Goal: Find specific page/section: Find specific page/section

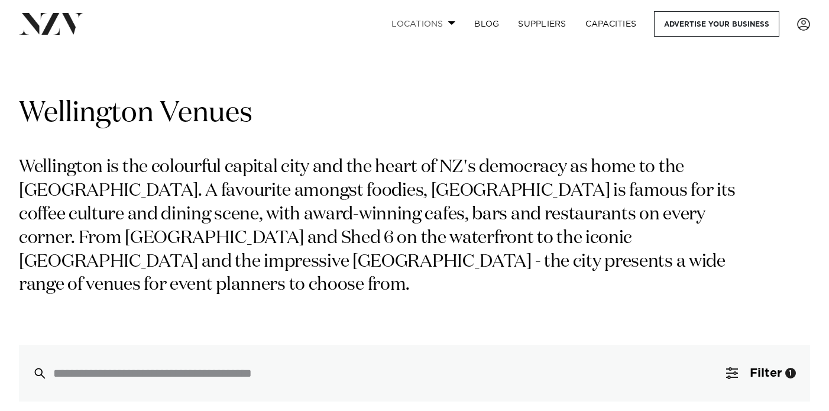
click at [407, 27] on link "Locations" at bounding box center [423, 23] width 83 height 25
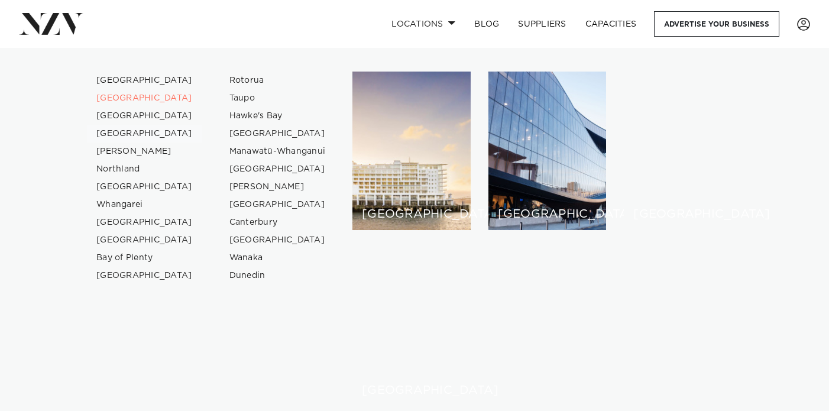
click at [116, 137] on link "[GEOGRAPHIC_DATA]" at bounding box center [144, 134] width 115 height 18
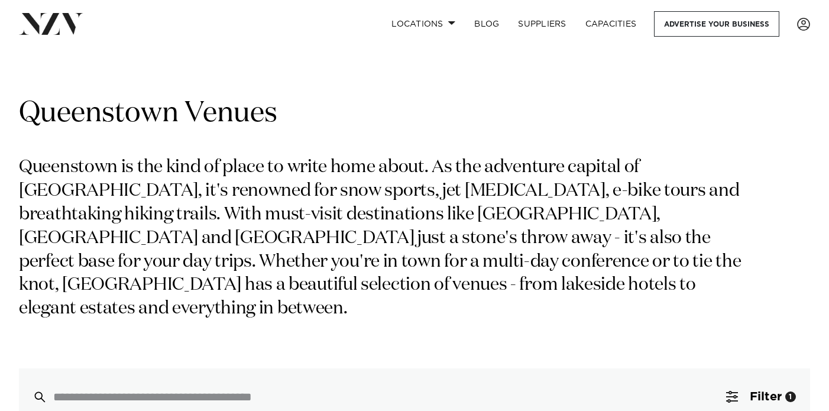
click at [107, 89] on div "Grid Map" at bounding box center [414, 84] width 810 height 24
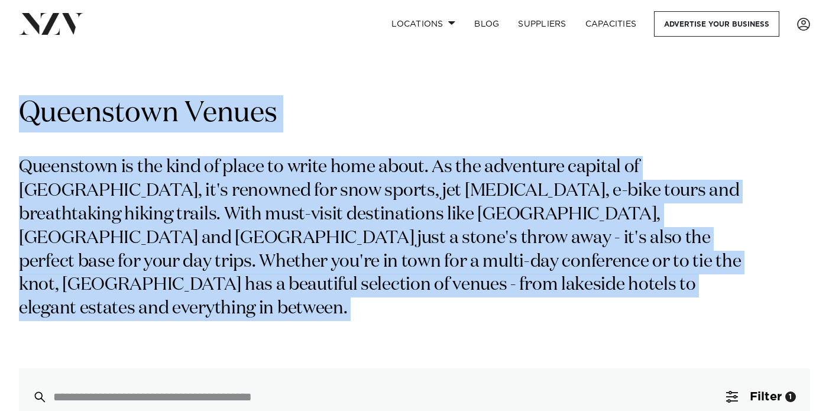
drag, startPoint x: 22, startPoint y: 112, endPoint x: 288, endPoint y: 298, distance: 324.4
click at [288, 298] on div "Queenstown Venues Queenstown is the kind of place to write home about. As the a…" at bounding box center [414, 260] width 791 height 330
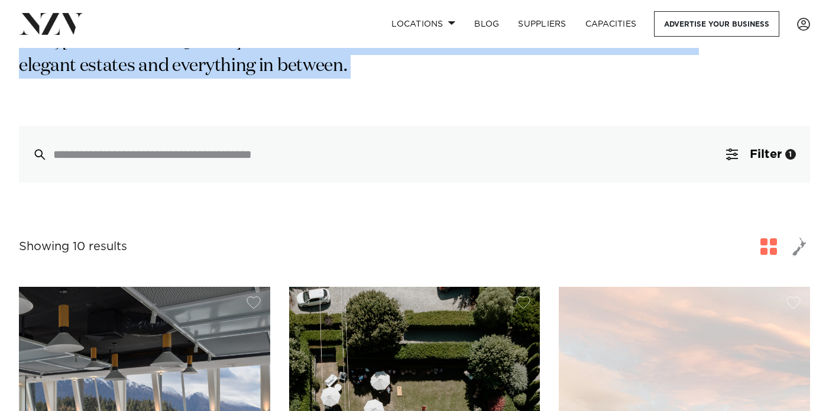
copy div "Queenstown Venues Queenstown is the kind of place to write home about. As the a…"
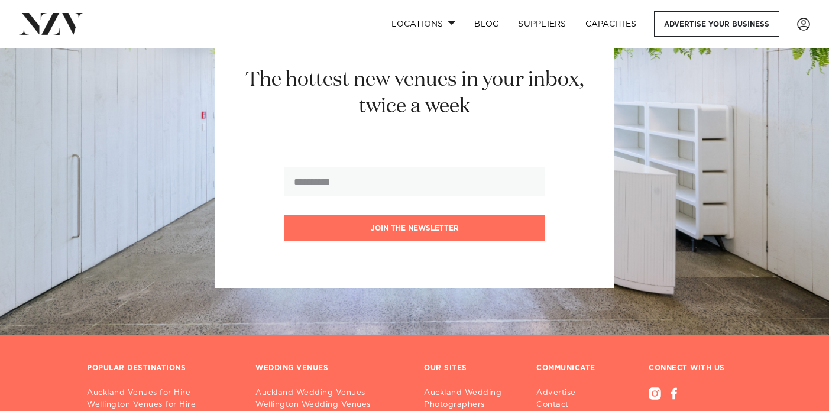
scroll to position [3179, 0]
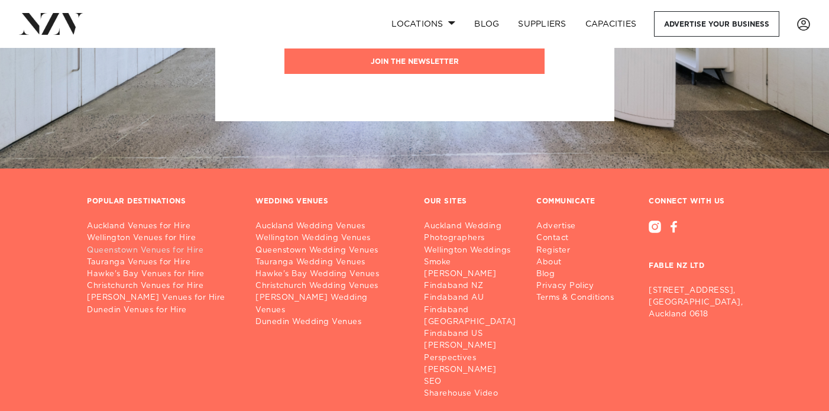
click at [161, 245] on link "Queenstown Venues for Hire" at bounding box center [162, 251] width 150 height 12
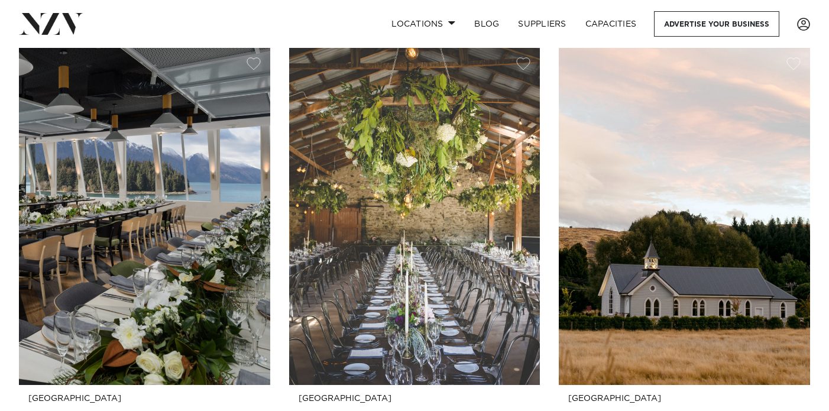
scroll to position [723, 0]
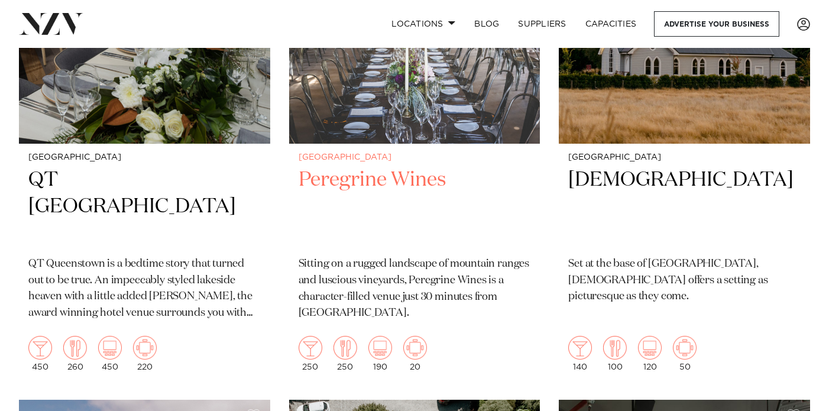
click at [486, 293] on p "Sitting on a rugged landscape of mountain ranges and luscious vineyards, Peregr…" at bounding box center [415, 289] width 232 height 66
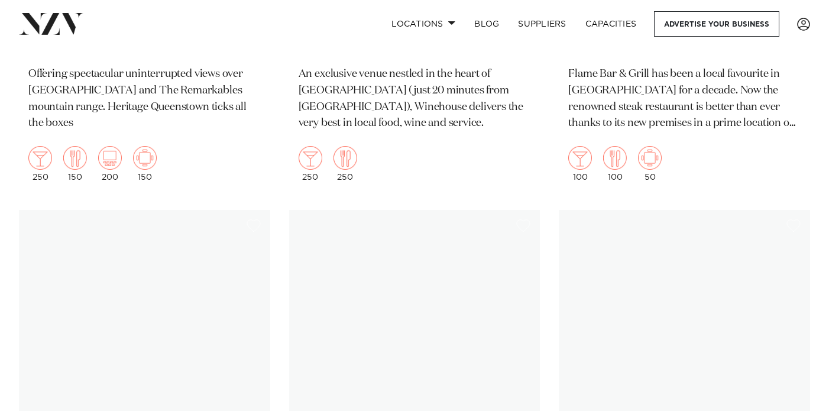
scroll to position [2046, 0]
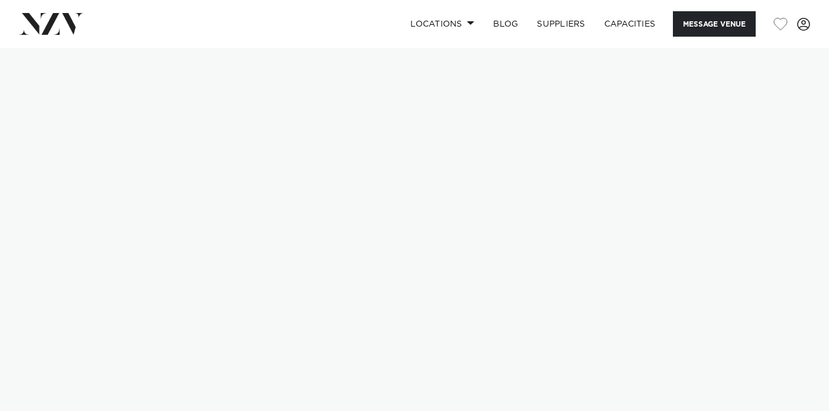
scroll to position [2, 0]
